Goal: Communication & Community: Answer question/provide support

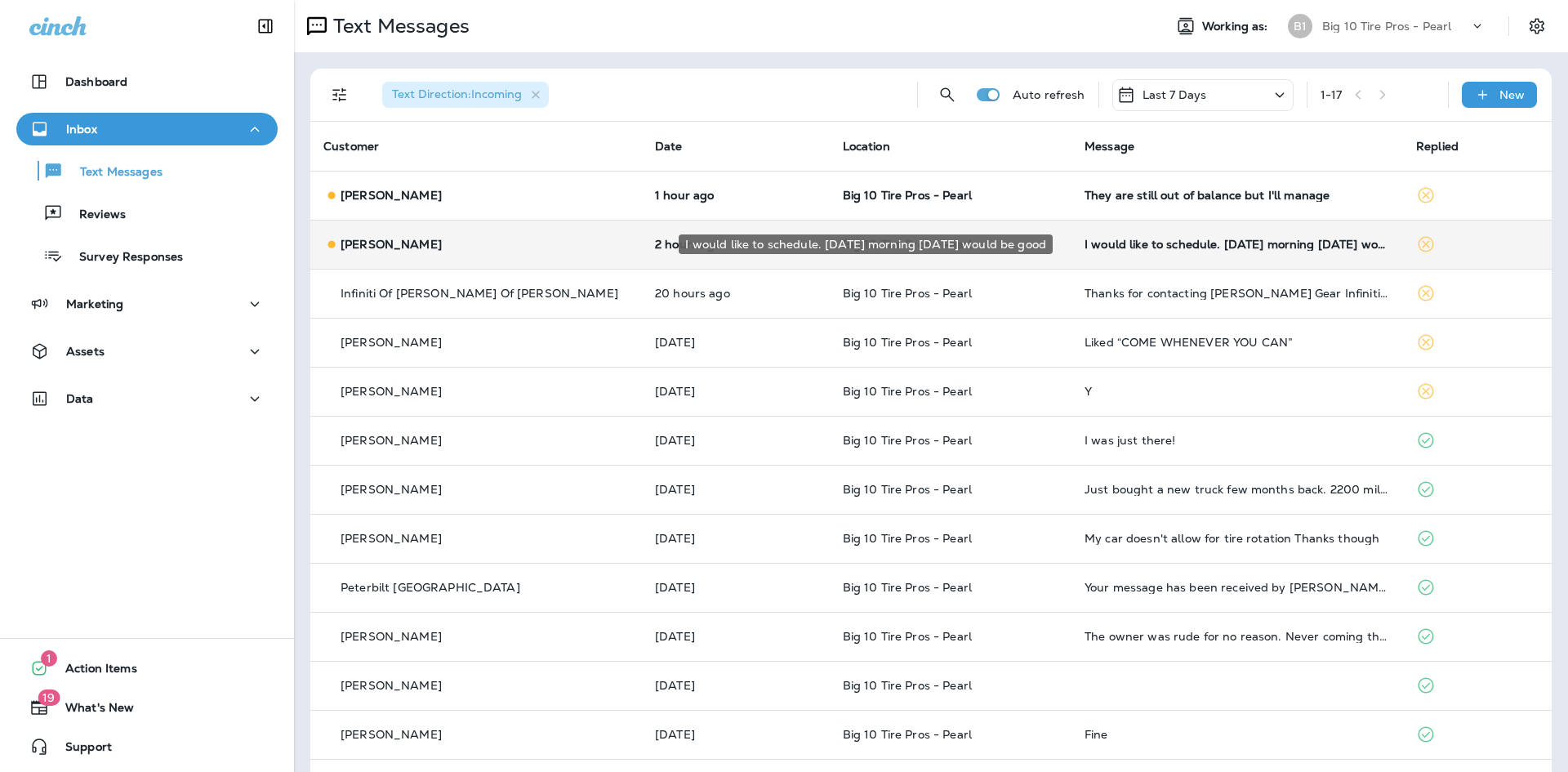
click at [1093, 240] on div "I would like to schedule. [DATE] morning [DATE] would be good" at bounding box center [1237, 244] width 305 height 13
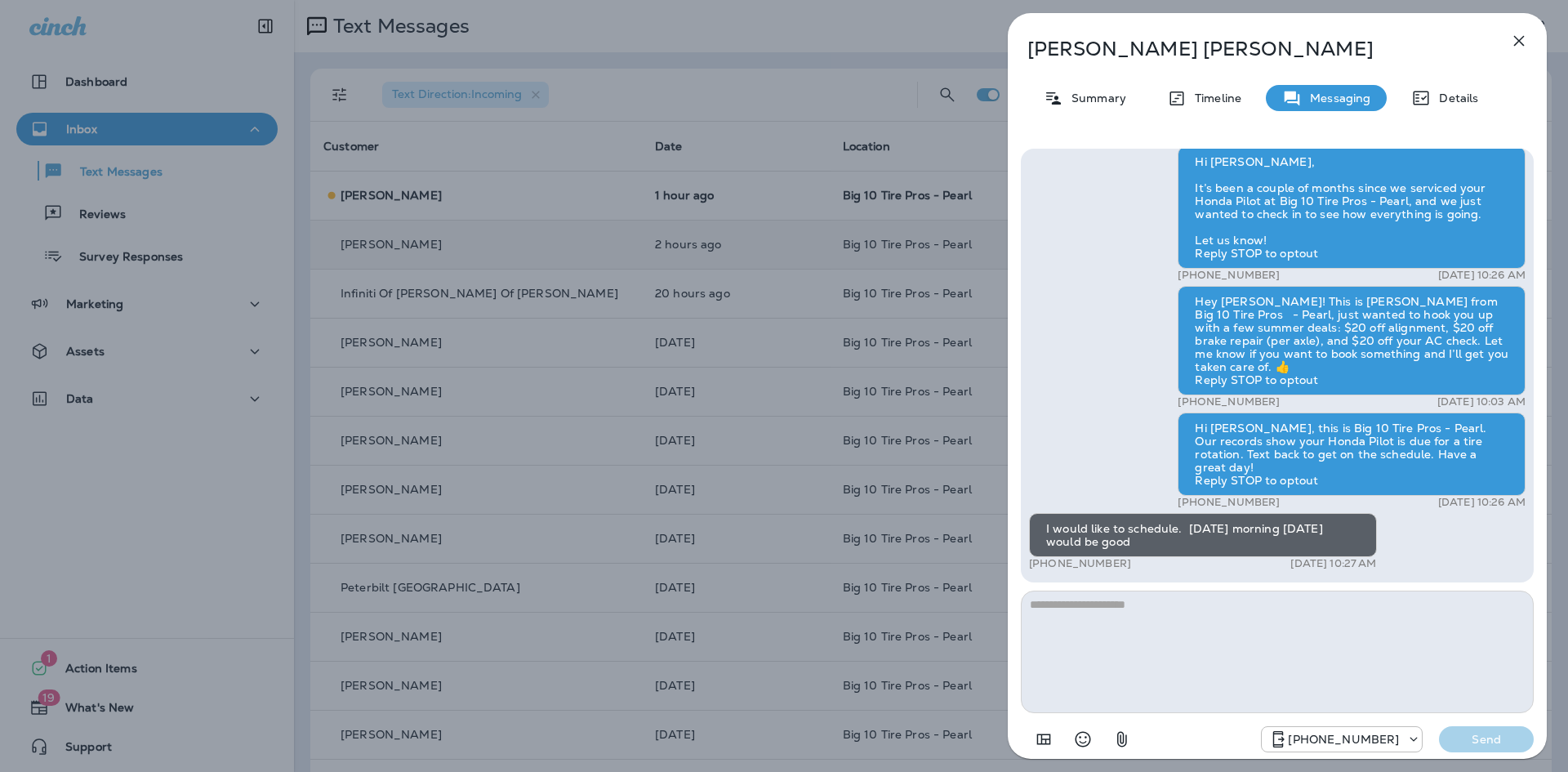
click at [1065, 631] on textarea at bounding box center [1277, 651] width 513 height 122
type textarea "**********"
click at [1491, 746] on p "Send" at bounding box center [1487, 739] width 69 height 14
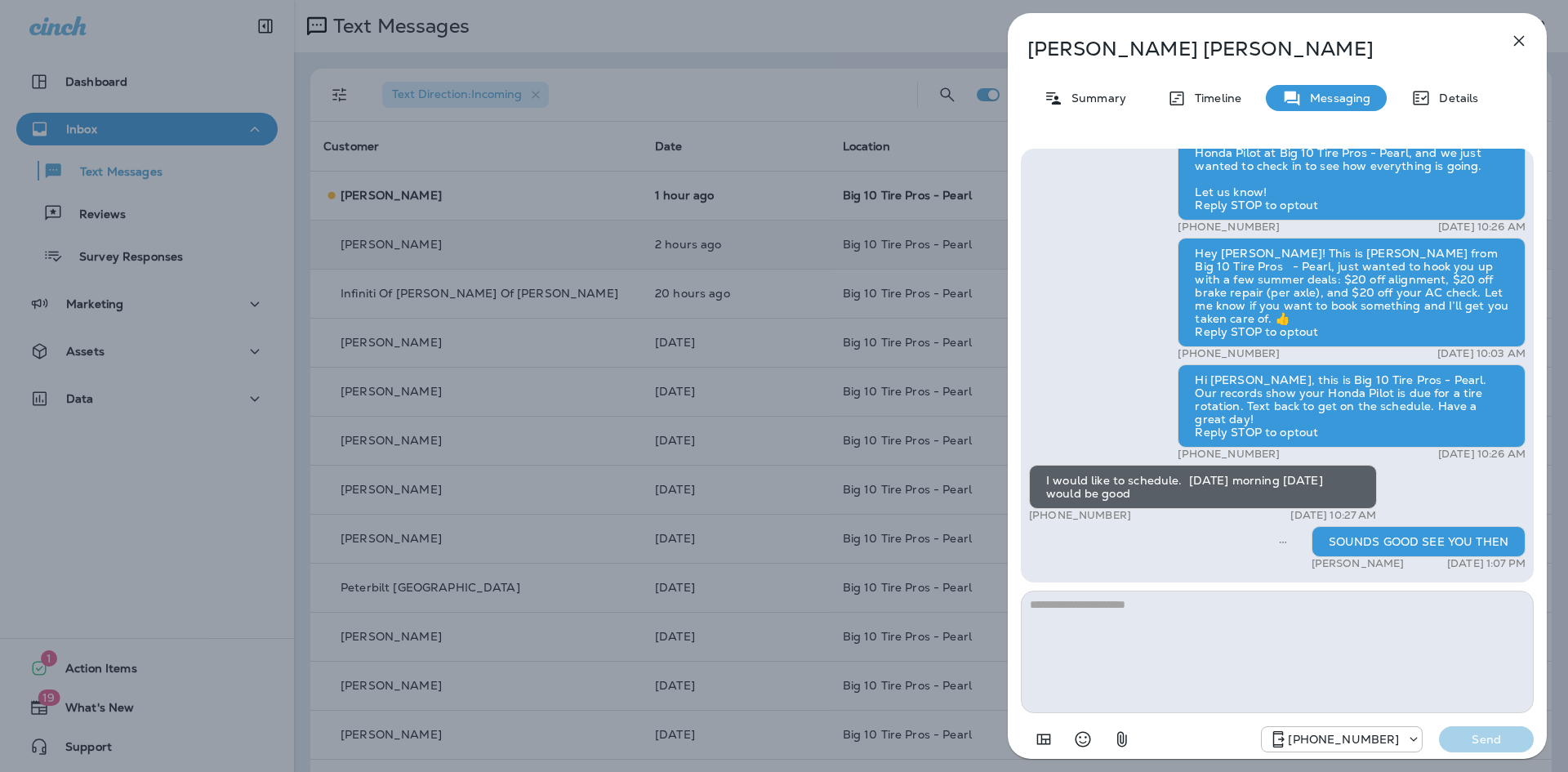
click at [1518, 44] on icon "button" at bounding box center [1519, 40] width 19 height 19
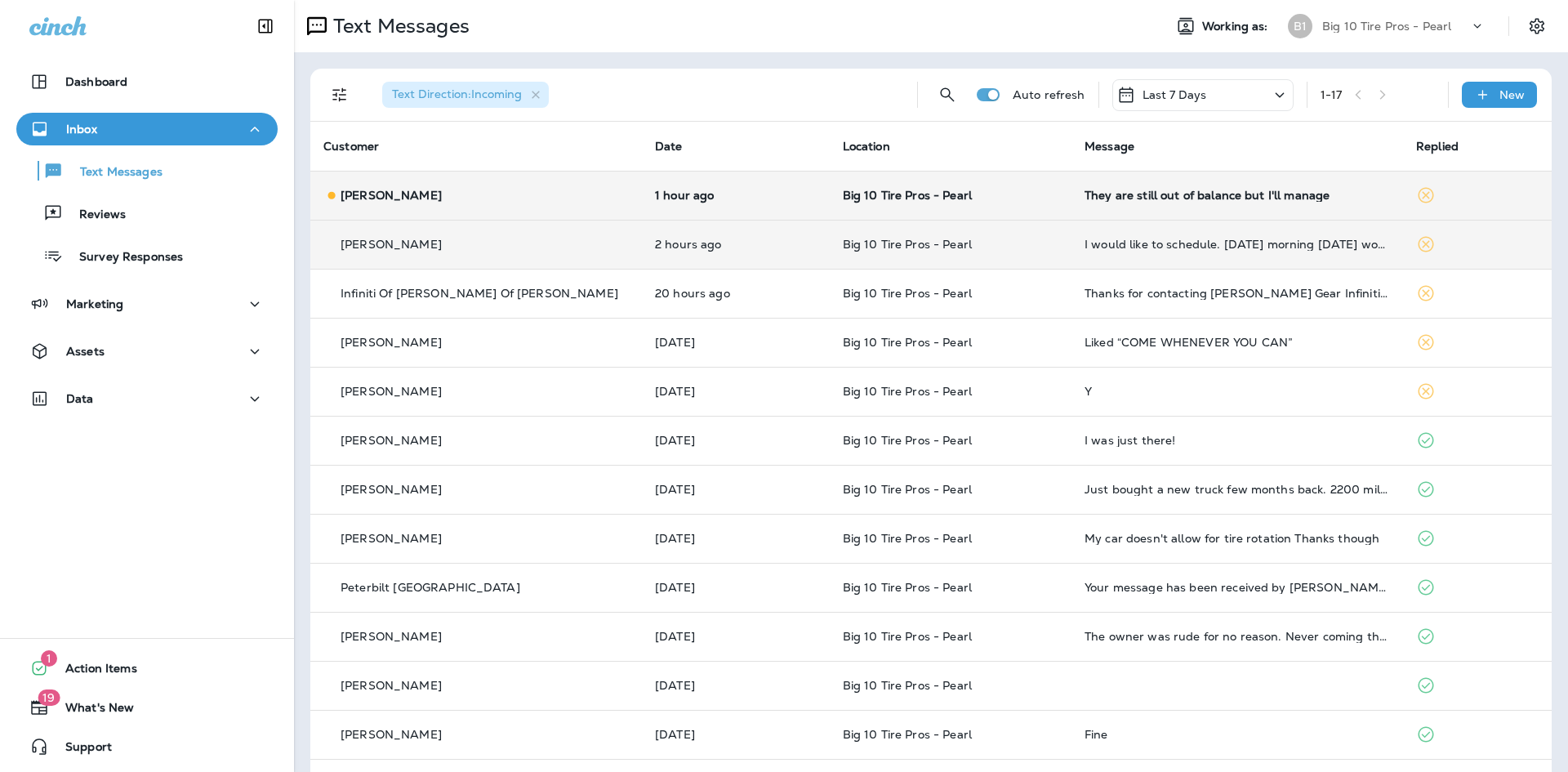
click at [1188, 199] on div "They are still out of balance but I'll manage" at bounding box center [1237, 195] width 305 height 13
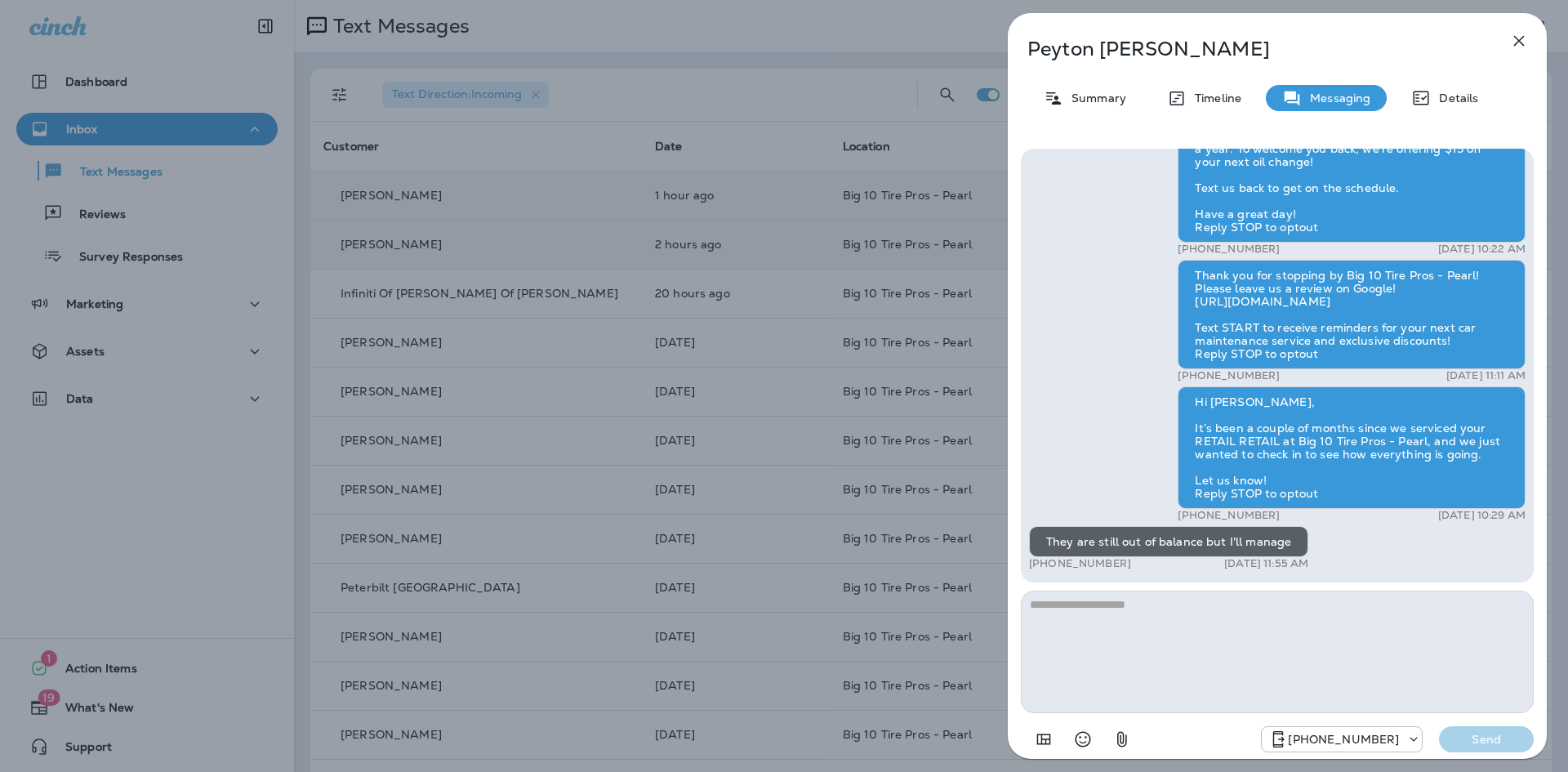
click at [1517, 40] on icon "button" at bounding box center [1519, 41] width 11 height 11
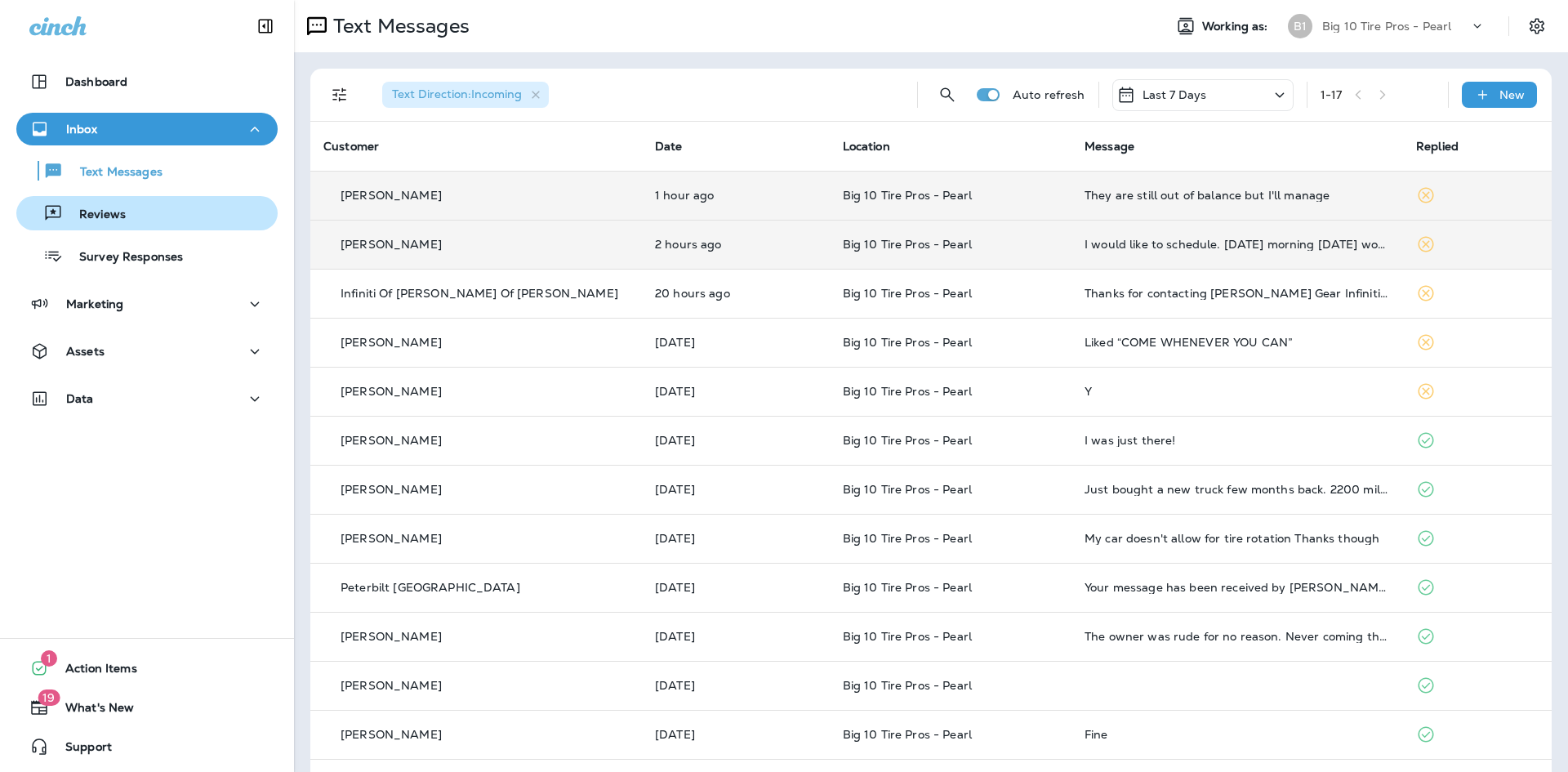
click at [90, 216] on p "Reviews" at bounding box center [95, 215] width 63 height 15
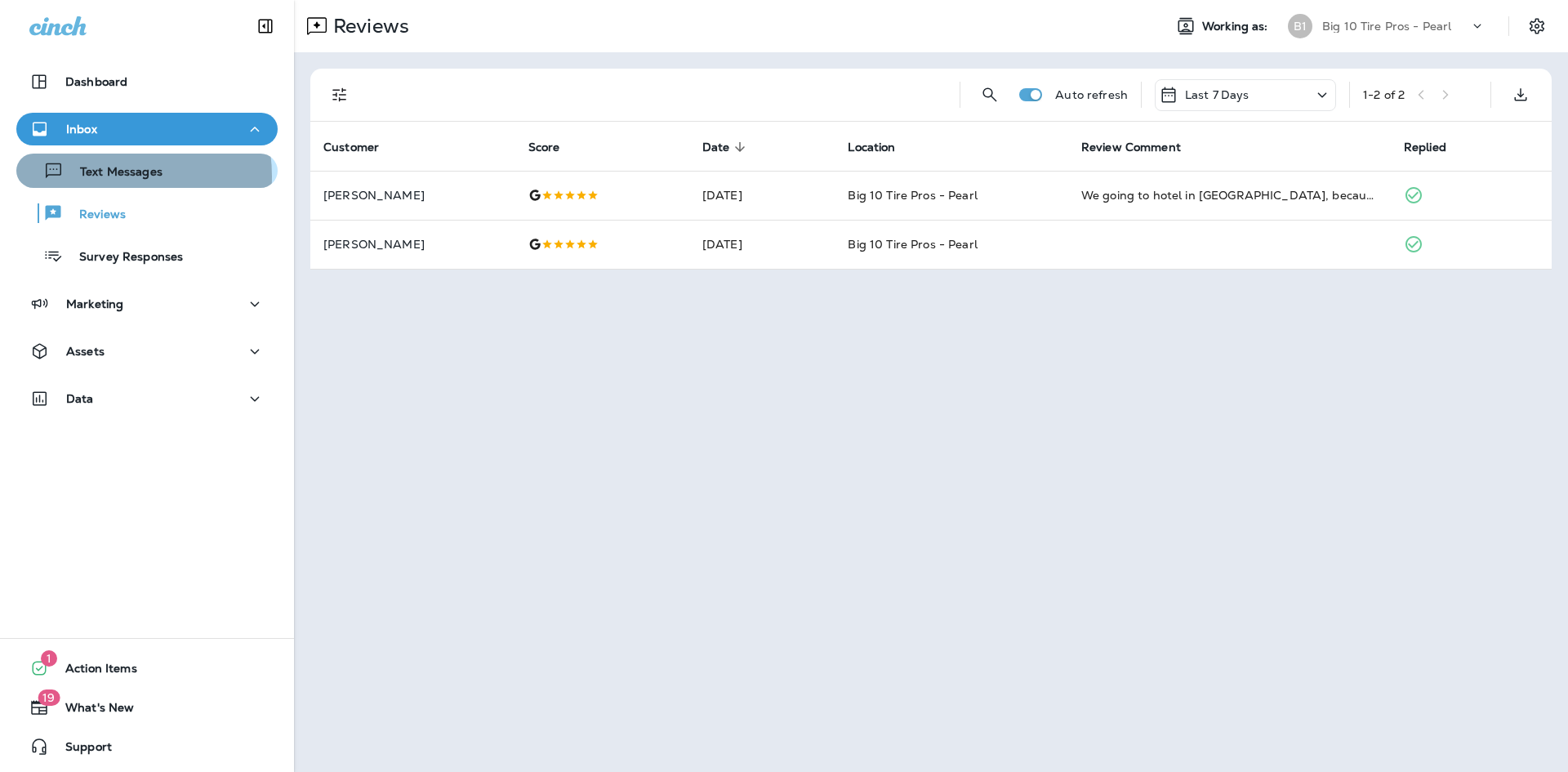
click at [97, 176] on p "Text Messages" at bounding box center [113, 172] width 99 height 15
